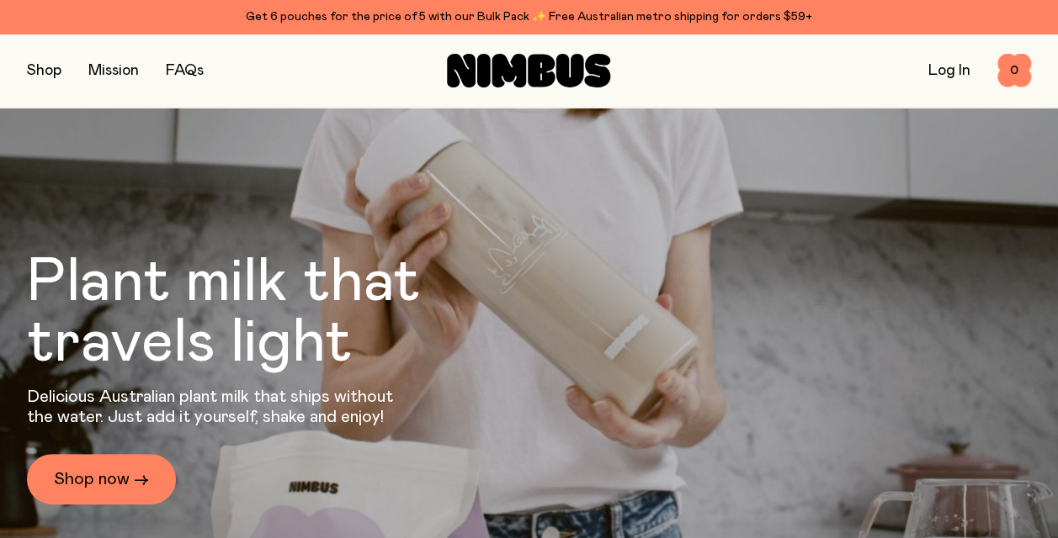
click at [36, 77] on button "button" at bounding box center [44, 71] width 34 height 24
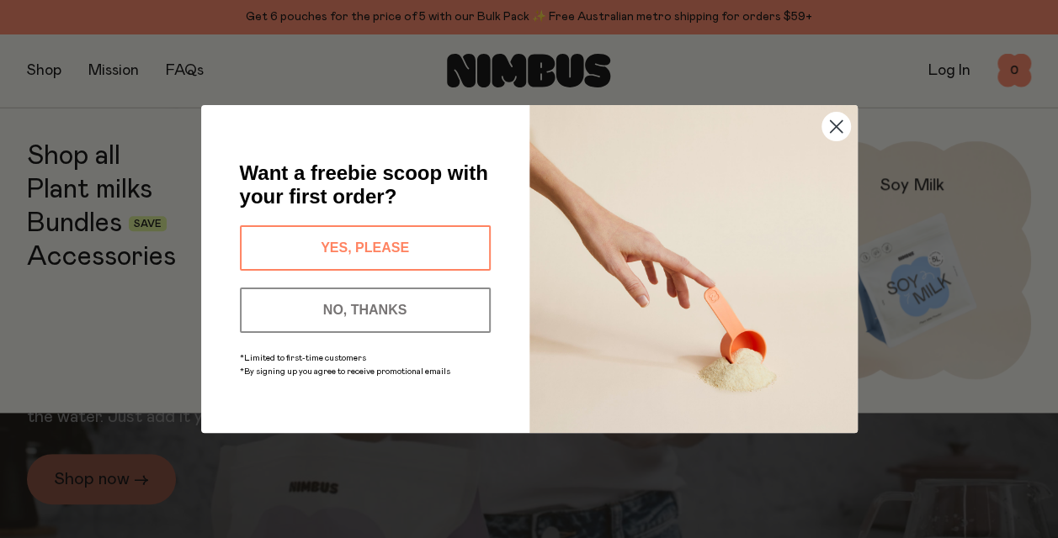
click at [961, 289] on div "Close dialog Want a freebie scoop with your first order? YES, PLEASE NO, THANKS…" at bounding box center [529, 269] width 1058 height 538
click at [395, 241] on button "YES, PLEASE" at bounding box center [365, 247] width 251 height 45
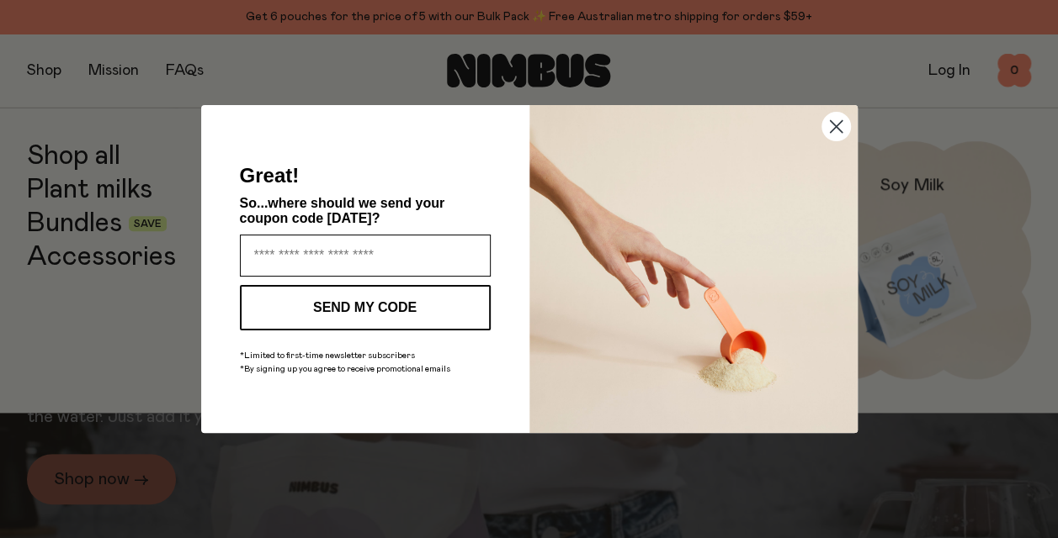
click at [400, 245] on input "Enter your email address" at bounding box center [365, 256] width 251 height 42
type input "**********"
click at [387, 318] on button "SEND MY CODE" at bounding box center [365, 307] width 251 height 45
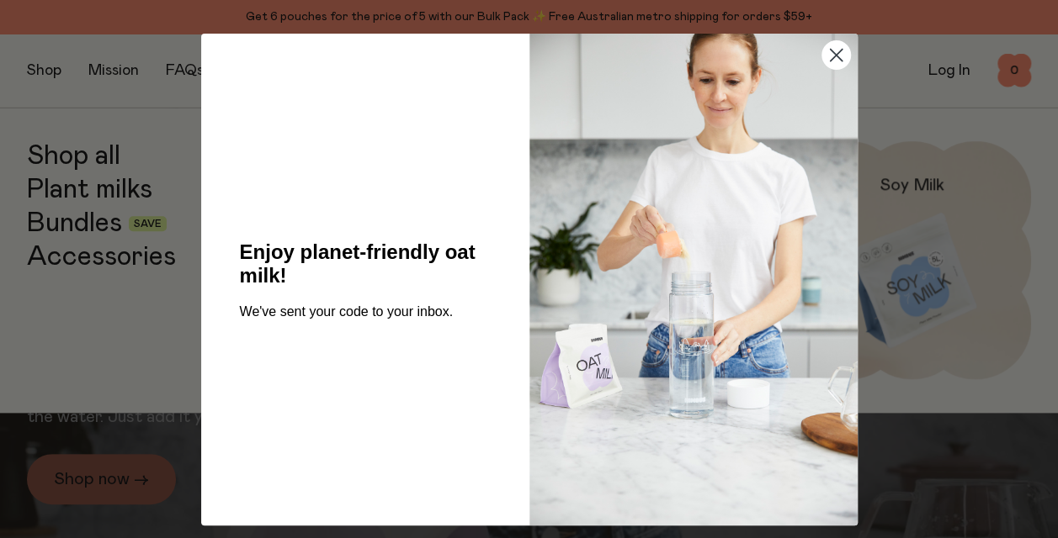
click at [830, 54] on icon "Close dialog" at bounding box center [836, 56] width 12 height 12
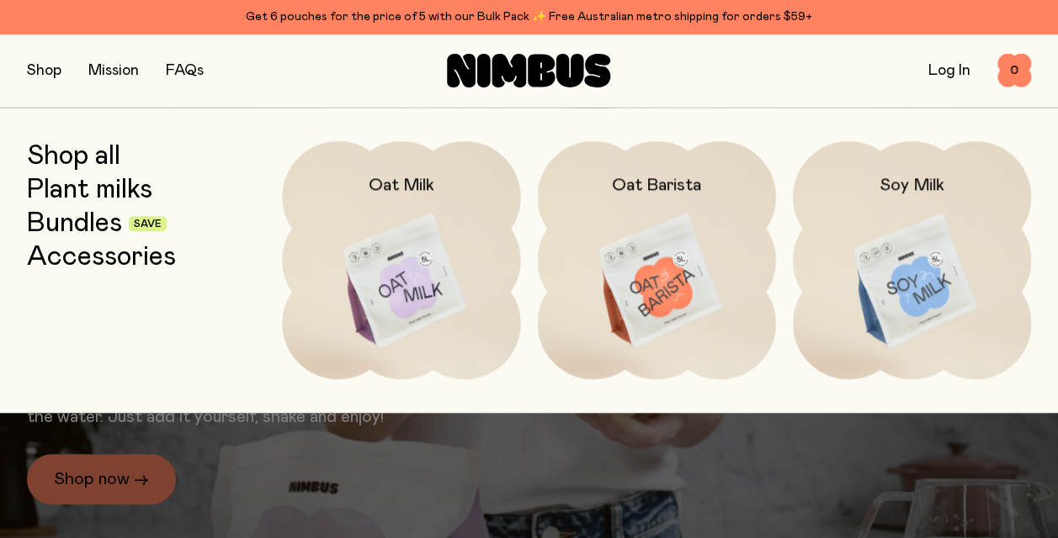
click at [897, 265] on img at bounding box center [912, 281] width 238 height 280
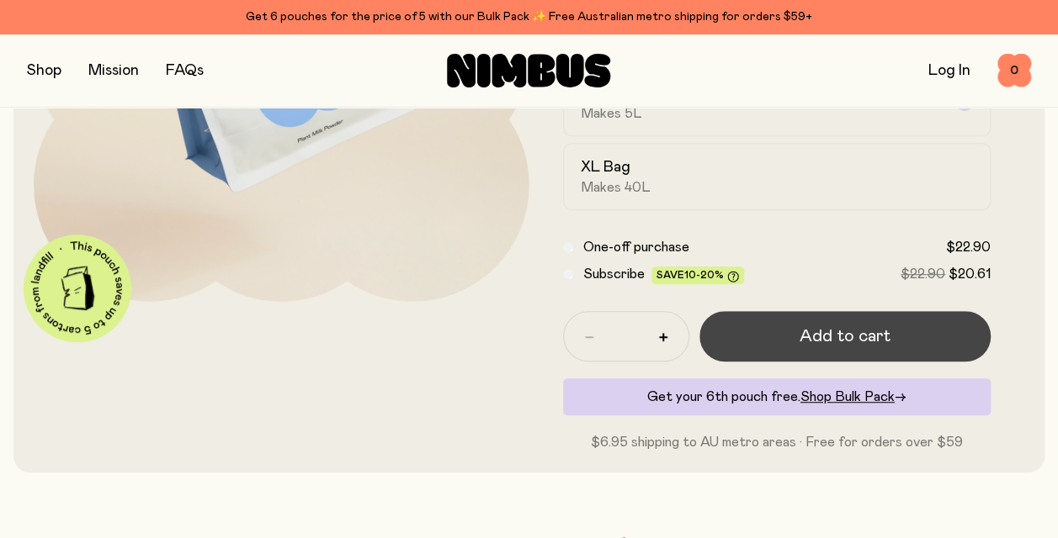
scroll to position [337, 0]
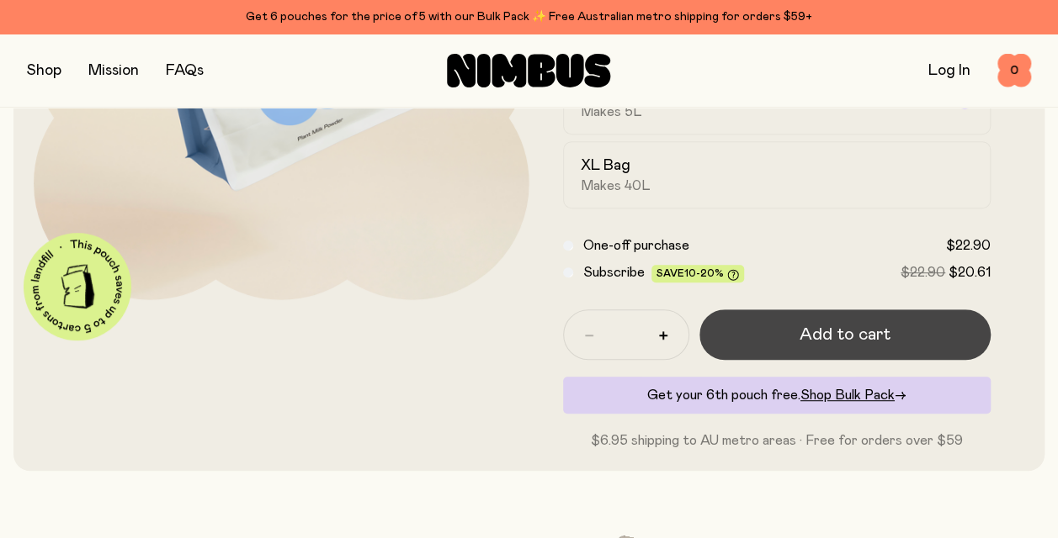
drag, startPoint x: 794, startPoint y: 347, endPoint x: 793, endPoint y: 338, distance: 8.6
click at [794, 347] on button "Add to cart" at bounding box center [845, 335] width 292 height 50
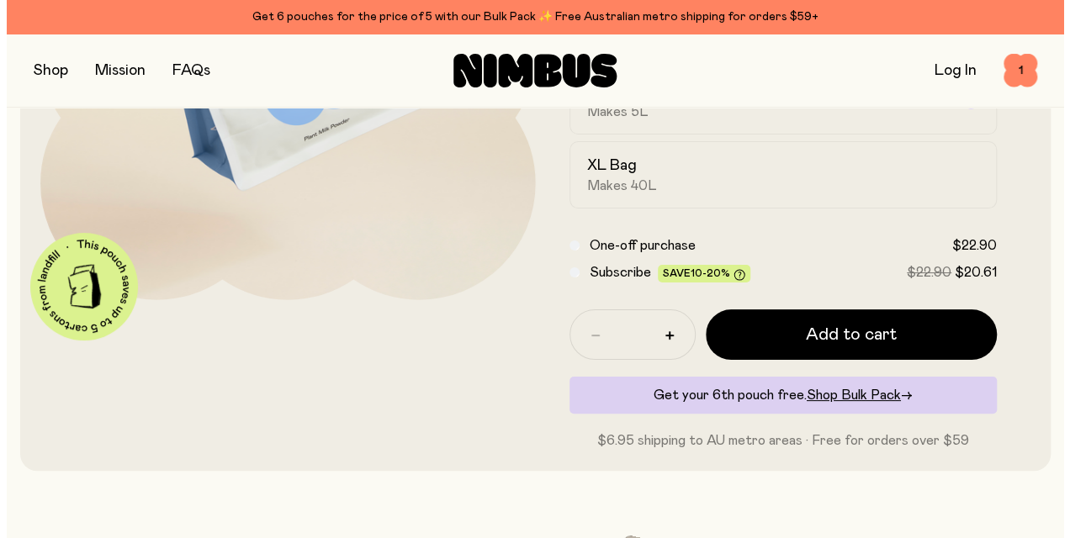
scroll to position [0, 0]
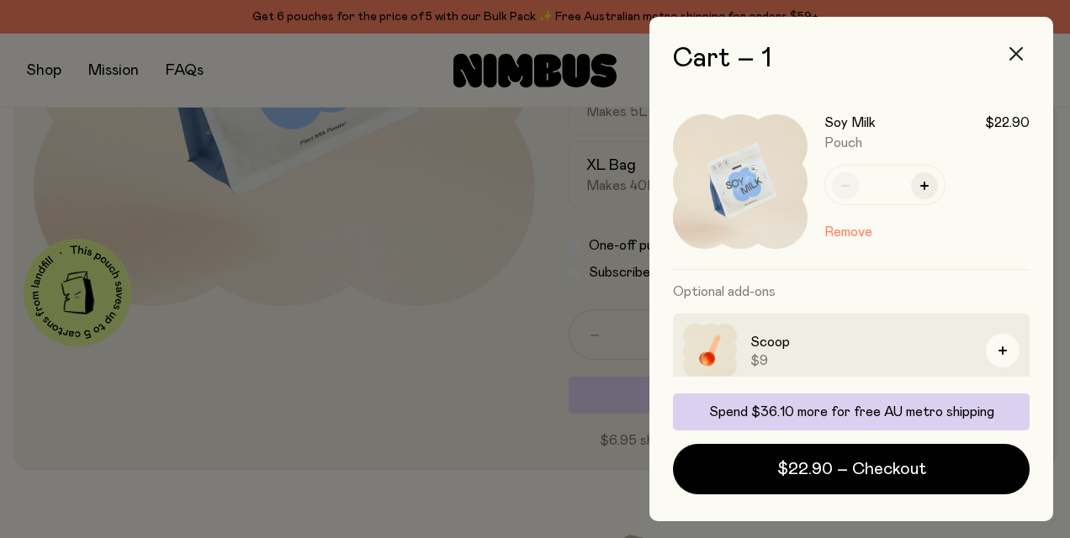
click at [1017, 55] on icon "button" at bounding box center [1016, 53] width 13 height 13
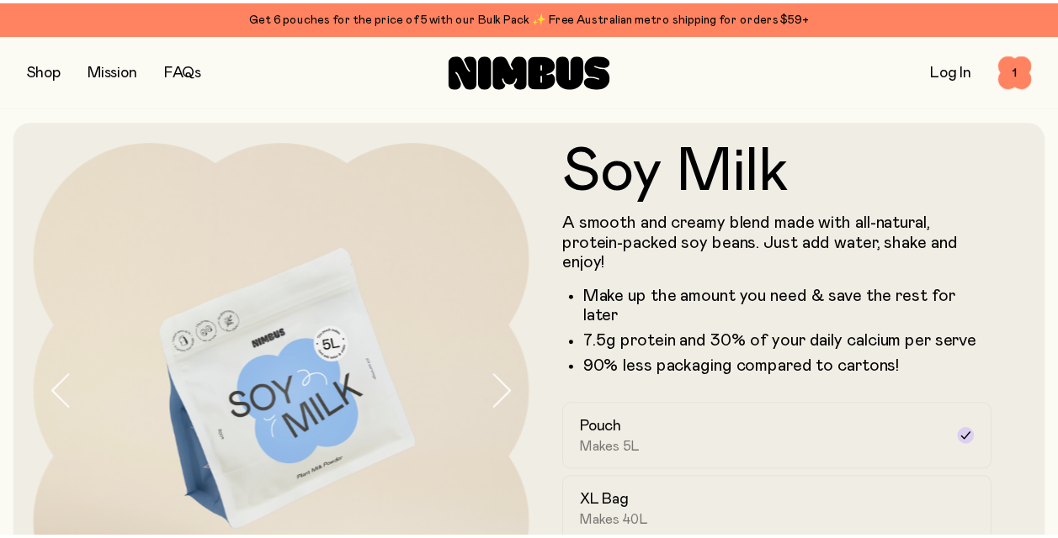
scroll to position [337, 0]
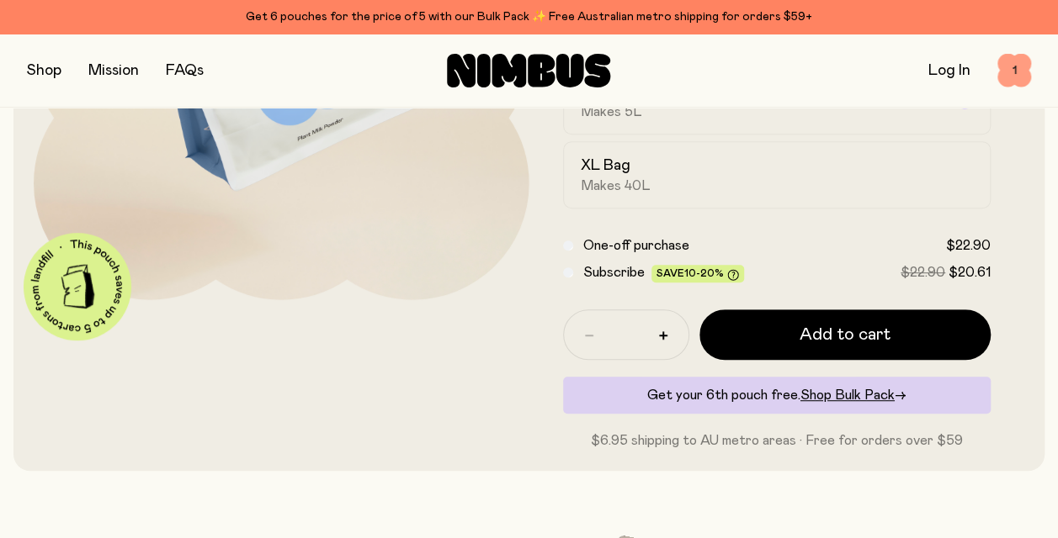
click at [1017, 72] on span "1" at bounding box center [1014, 71] width 34 height 34
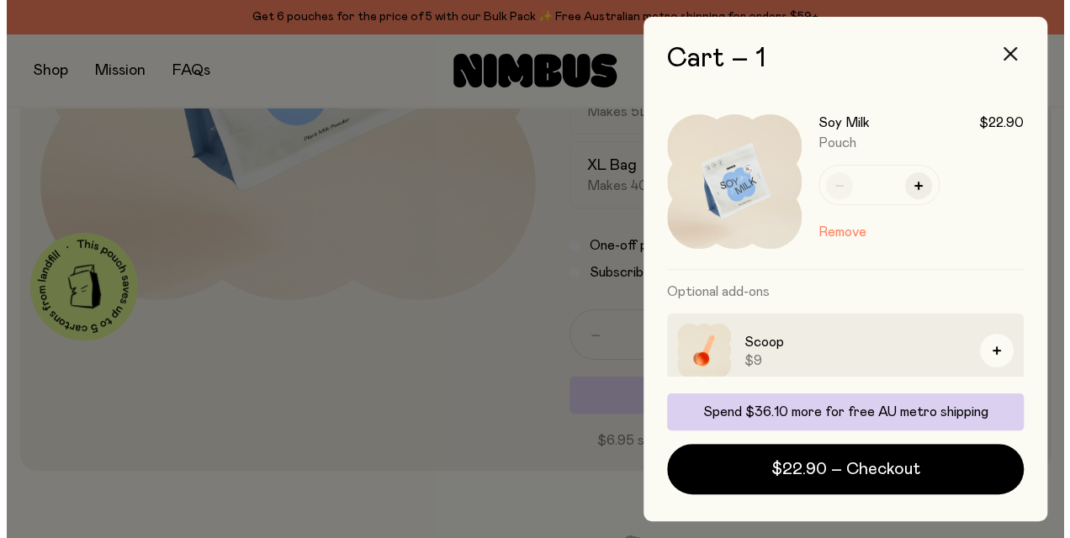
scroll to position [0, 0]
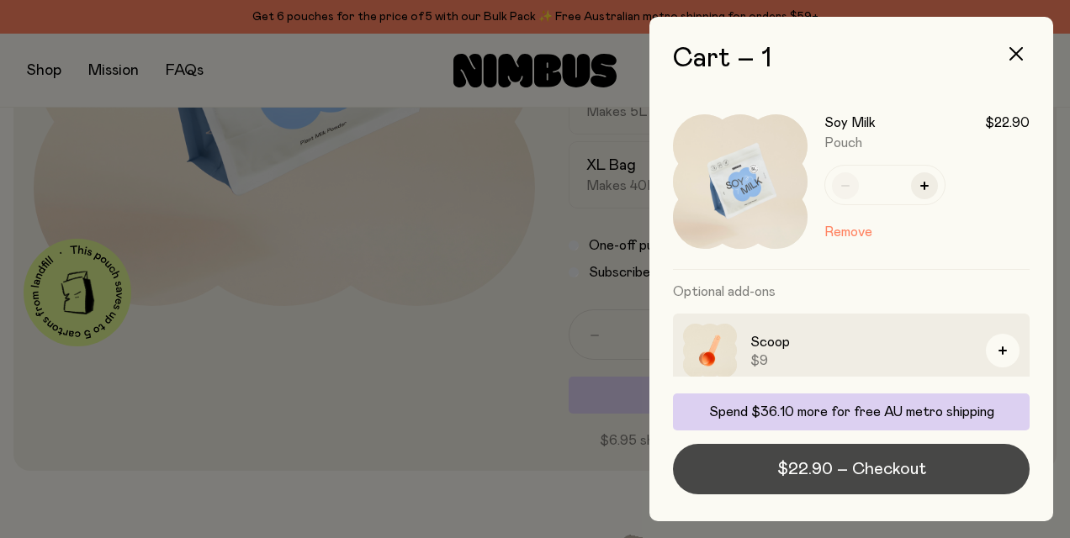
click at [846, 474] on span "$22.90 – Checkout" at bounding box center [851, 470] width 149 height 24
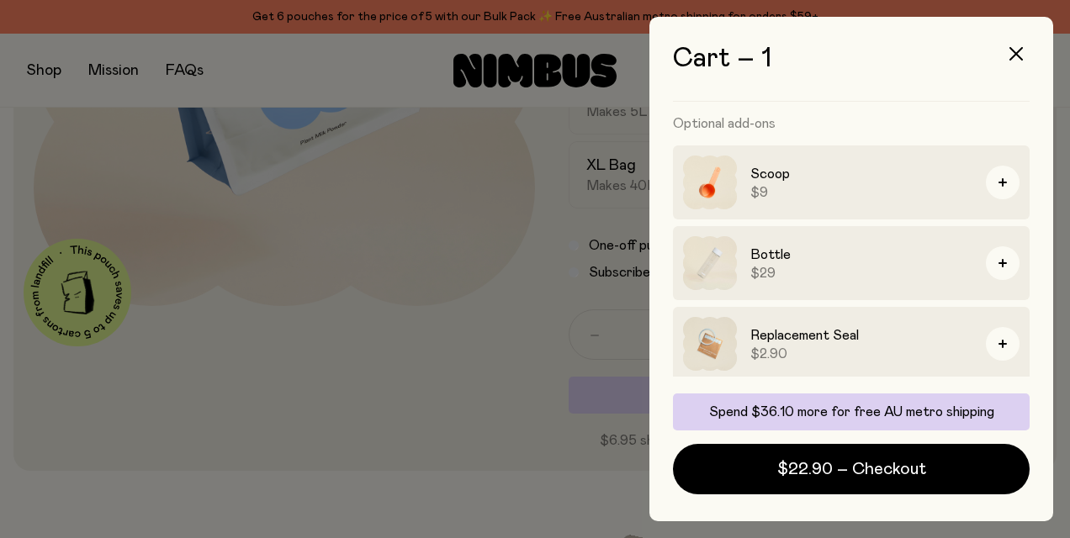
scroll to position [84, 0]
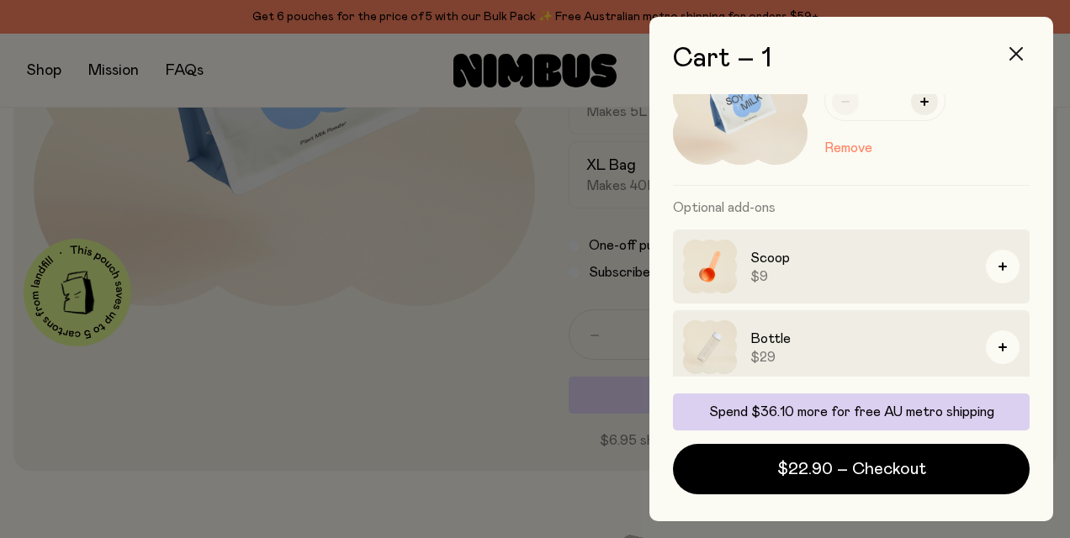
click at [1007, 50] on button "button" at bounding box center [1016, 54] width 40 height 40
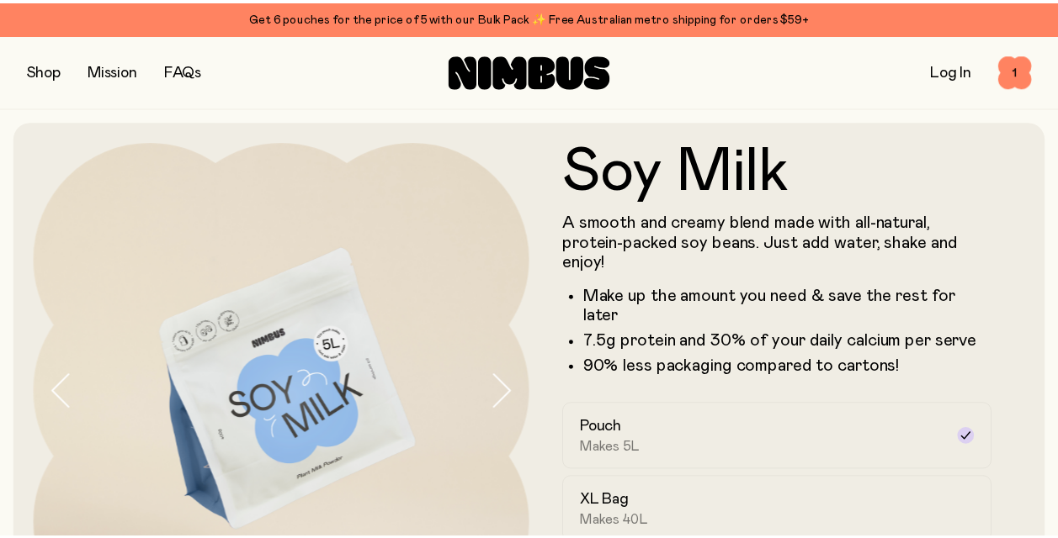
scroll to position [337, 0]
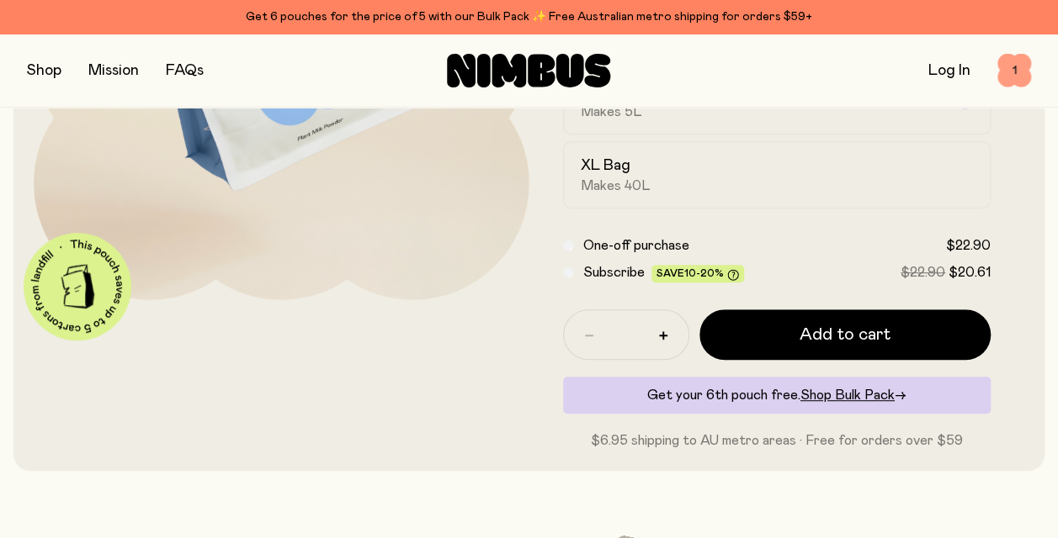
click at [1016, 72] on span "1" at bounding box center [1014, 71] width 34 height 34
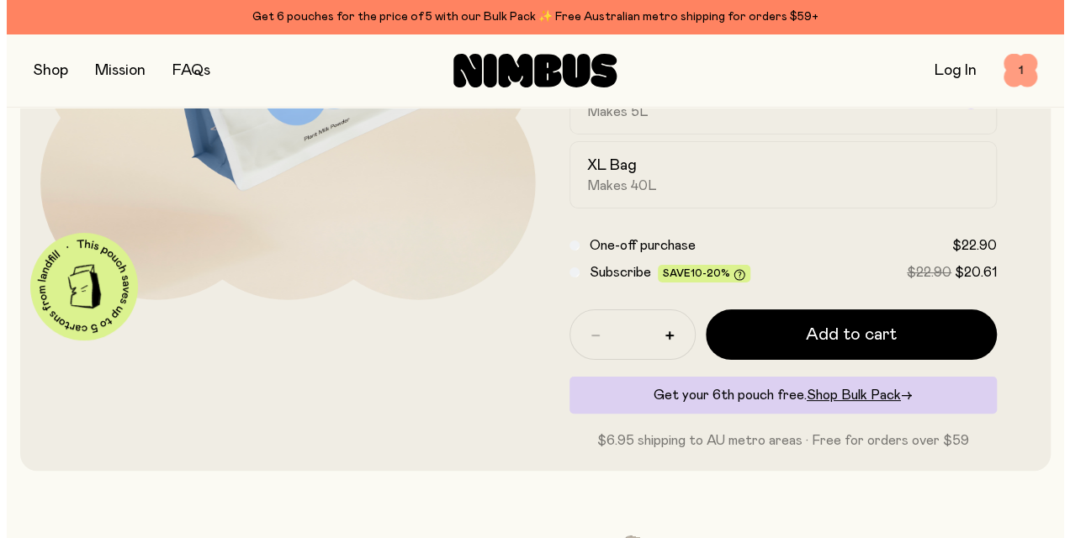
scroll to position [0, 0]
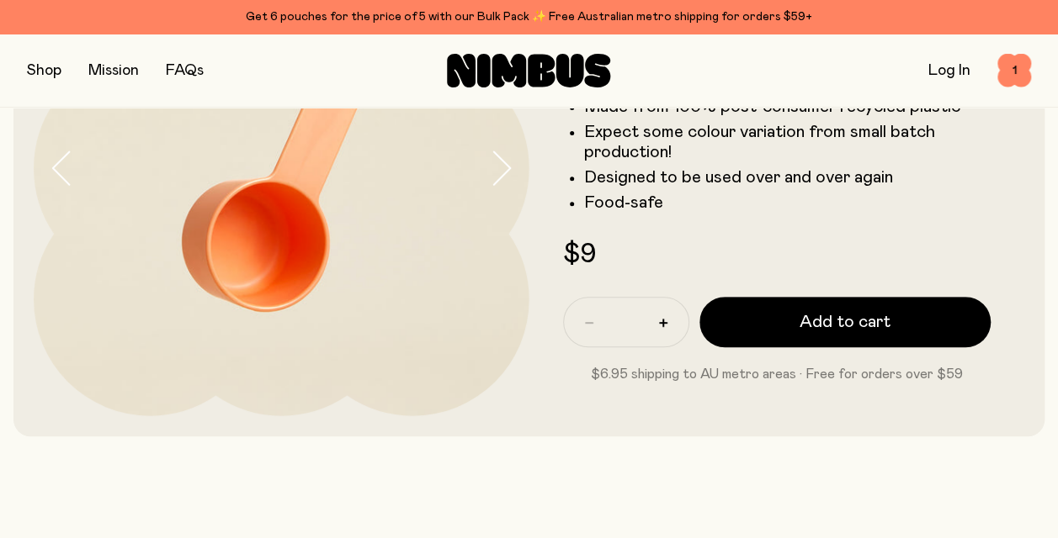
scroll to position [252, 0]
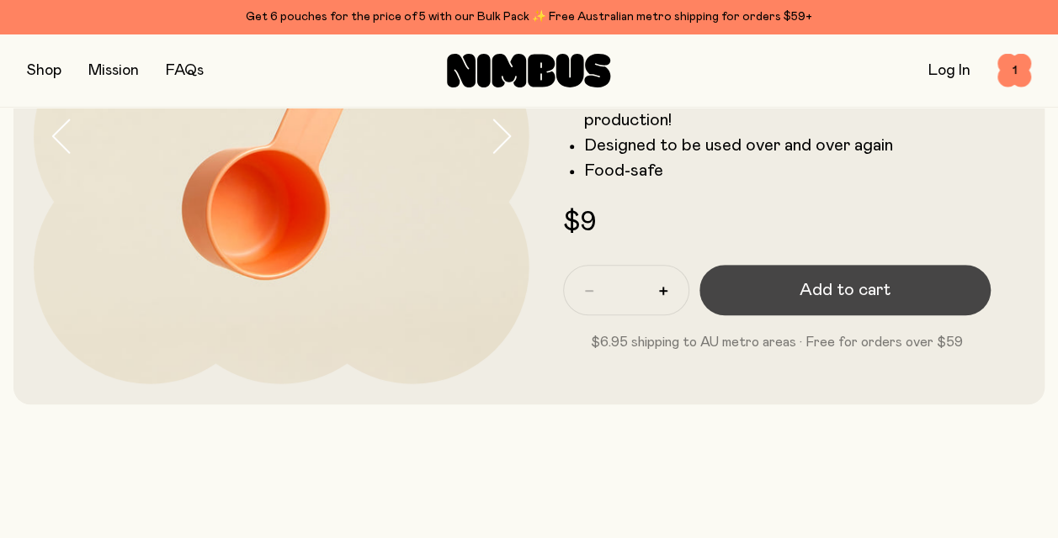
click at [791, 286] on button "Add to cart" at bounding box center [845, 290] width 292 height 50
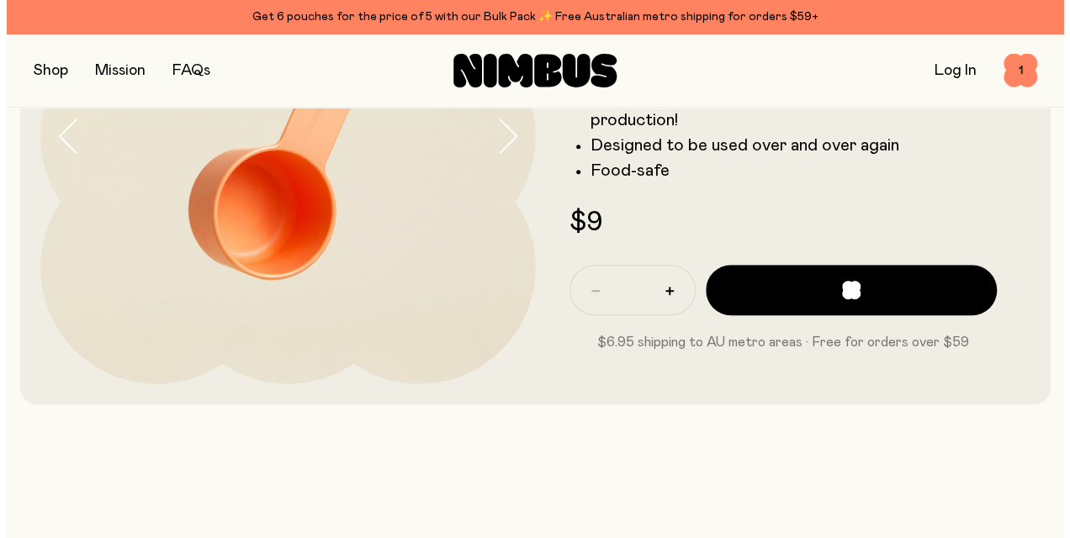
scroll to position [0, 0]
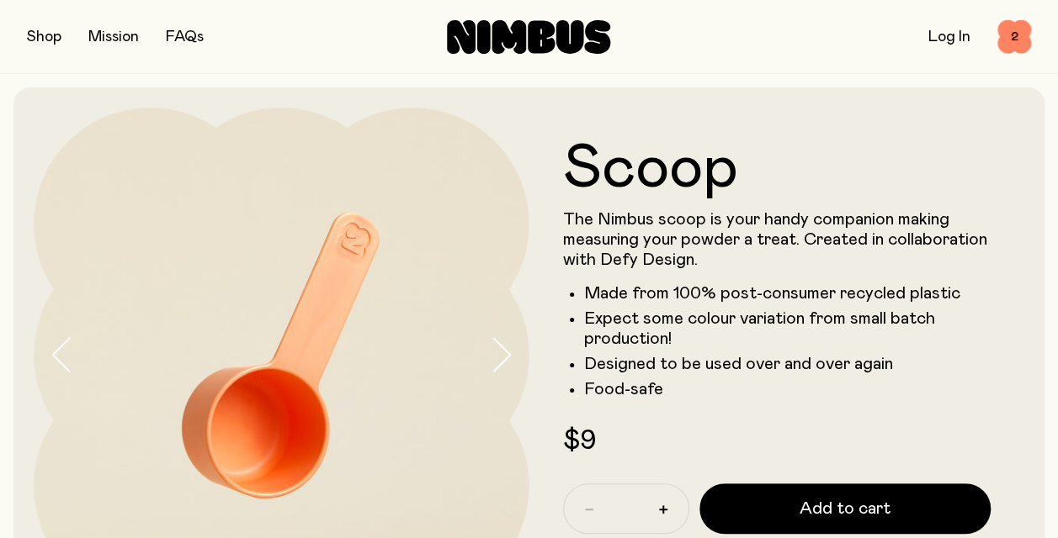
click at [1020, 31] on div "Shop Mission FAQs Log In 2 2" at bounding box center [529, 36] width 1004 height 73
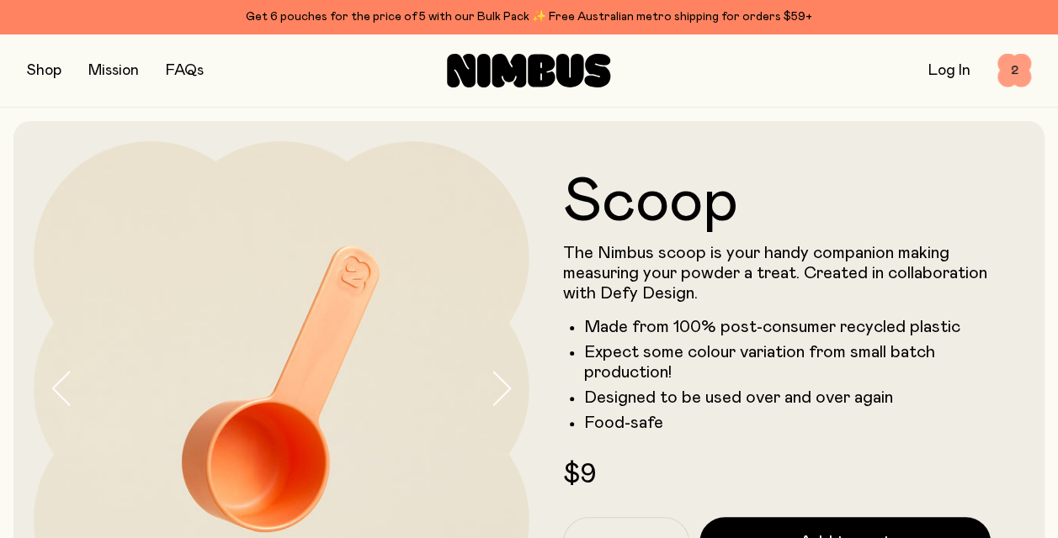
click at [1015, 74] on span "2" at bounding box center [1014, 71] width 34 height 34
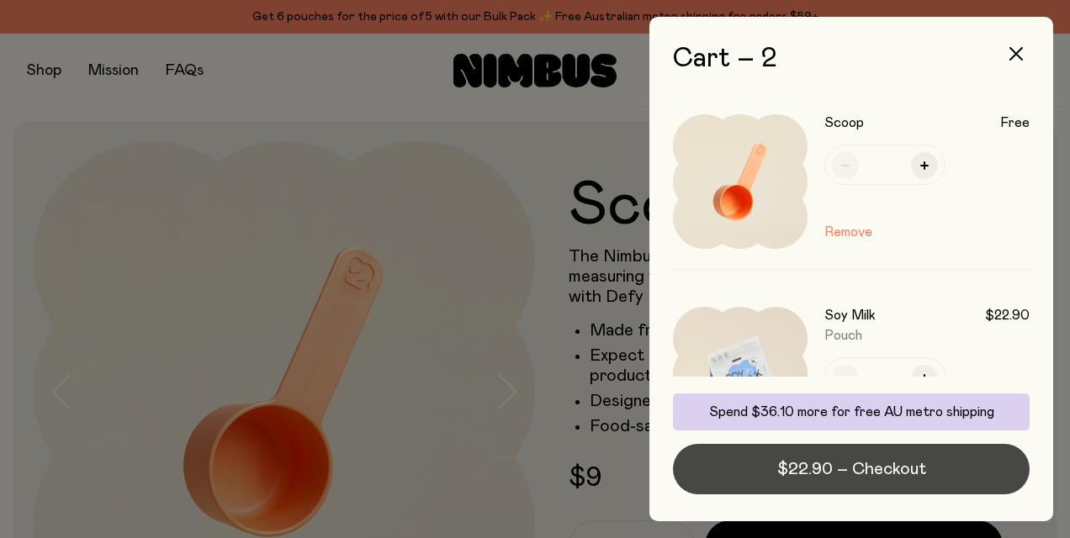
click at [814, 456] on button "$22.90 – Checkout" at bounding box center [851, 469] width 357 height 50
